Goal: Task Accomplishment & Management: Complete application form

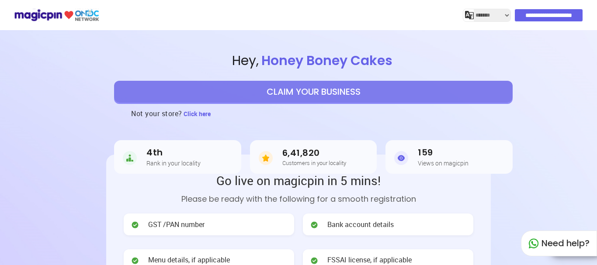
select select "*******"
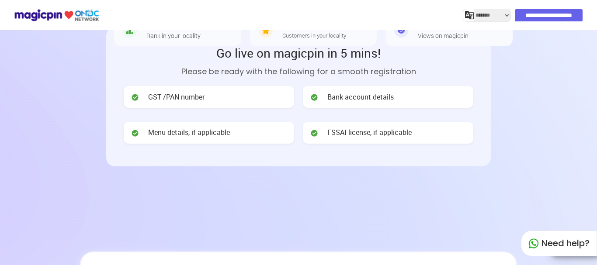
scroll to position [131, 0]
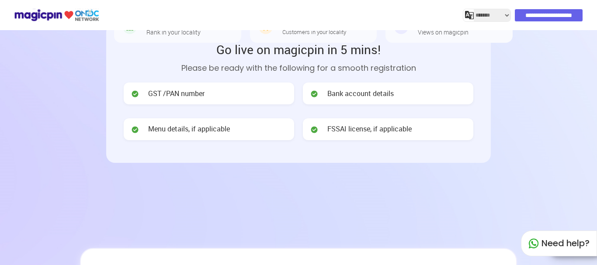
click at [188, 97] on span "GST /PAN number" at bounding box center [176, 94] width 56 height 10
click at [188, 94] on span "GST /PAN number" at bounding box center [176, 94] width 56 height 10
click at [188, 92] on span "GST /PAN number" at bounding box center [176, 94] width 56 height 10
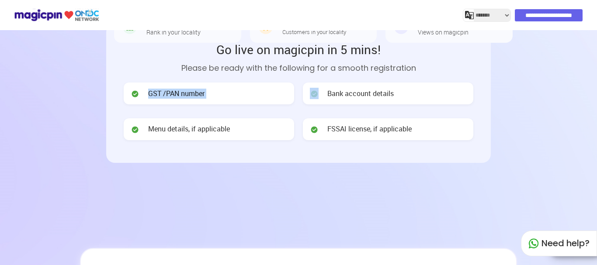
click at [231, 89] on div "GST /PAN number" at bounding box center [209, 94] width 171 height 22
click at [388, 98] on span "Bank account details" at bounding box center [361, 94] width 66 height 10
click at [387, 96] on span "Bank account details" at bounding box center [361, 94] width 66 height 10
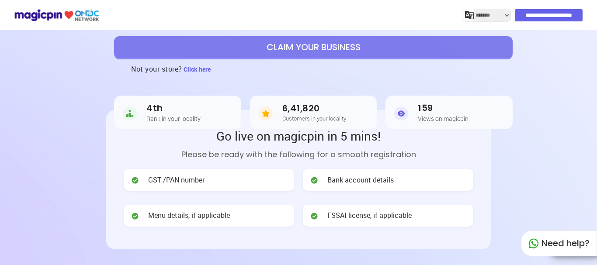
scroll to position [44, 0]
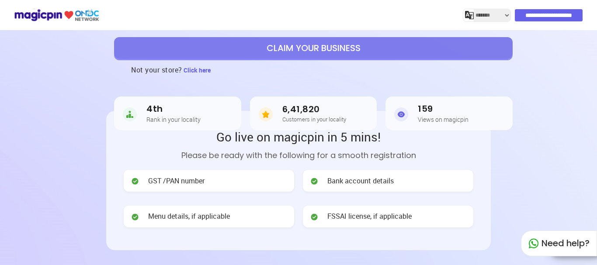
click at [187, 185] on span "GST /PAN number" at bounding box center [176, 181] width 56 height 10
click at [198, 180] on span "GST /PAN number" at bounding box center [176, 181] width 56 height 10
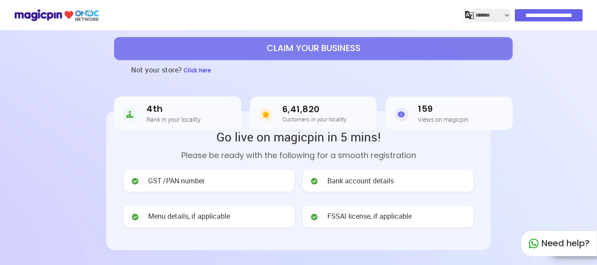
click at [218, 183] on div "GST /PAN number" at bounding box center [209, 181] width 171 height 22
click at [282, 181] on div "GST /PAN number" at bounding box center [209, 181] width 171 height 22
click at [138, 178] on img at bounding box center [135, 181] width 9 height 9
click at [134, 181] on img at bounding box center [135, 181] width 9 height 9
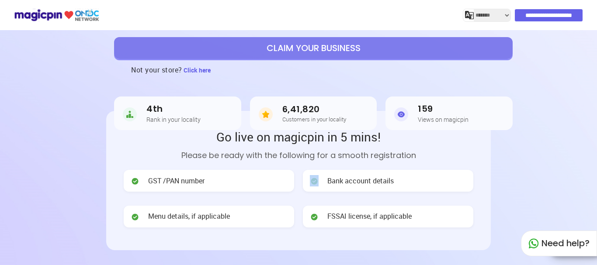
click at [134, 181] on img at bounding box center [135, 181] width 9 height 9
click at [189, 219] on span "Menu details, if applicable" at bounding box center [189, 217] width 82 height 10
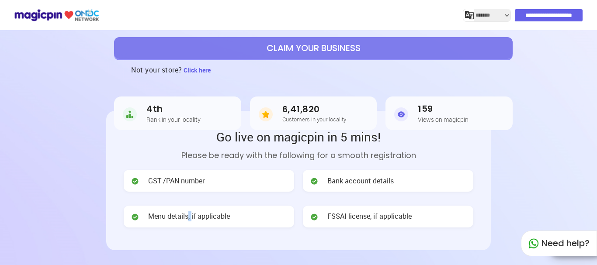
click at [189, 219] on span "Menu details, if applicable" at bounding box center [189, 217] width 82 height 10
click at [170, 178] on span "GST /PAN number" at bounding box center [176, 181] width 56 height 10
click at [170, 182] on span "GST /PAN number" at bounding box center [176, 181] width 56 height 10
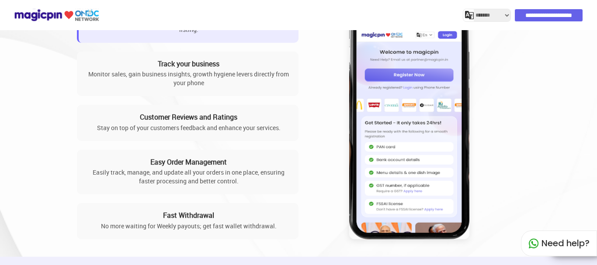
scroll to position [656, 0]
